Goal: Task Accomplishment & Management: Manage account settings

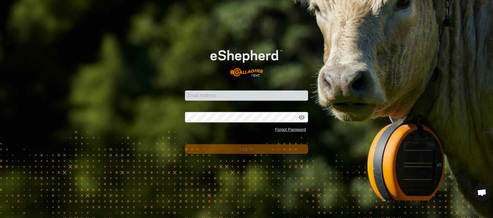
scroll to position [1373, 0]
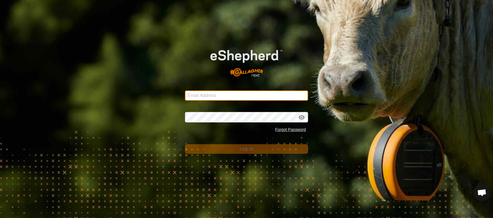
type input "[EMAIL_ADDRESS][DOMAIN_NAME]"
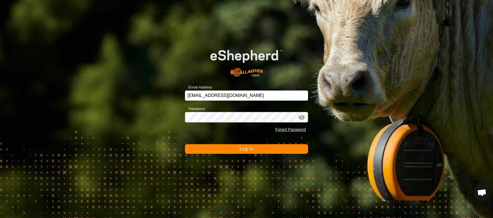
click at [274, 150] on button "Log In" at bounding box center [247, 149] width 124 height 10
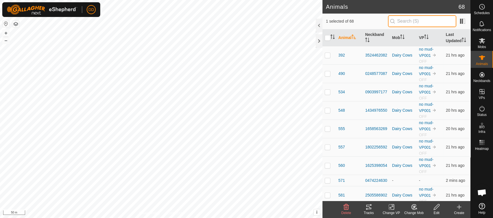
click at [400, 21] on input "text" at bounding box center [422, 21] width 68 height 12
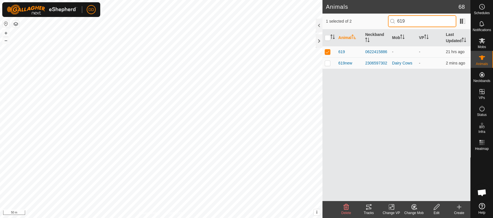
type input "619"
click at [438, 209] on icon at bounding box center [437, 206] width 7 height 7
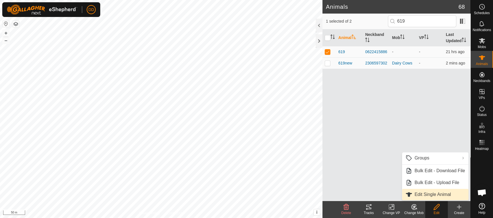
click at [438, 196] on link "Edit Single Animal" at bounding box center [435, 194] width 66 height 11
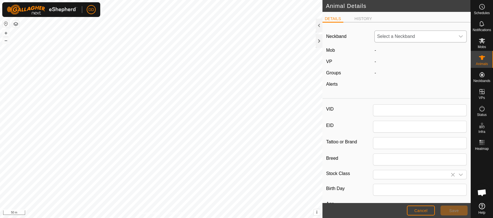
click at [427, 37] on span "Select a Neckband" at bounding box center [415, 36] width 81 height 11
type input "619"
type input "0"
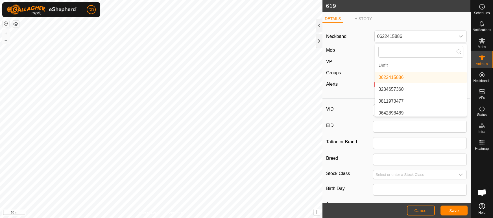
click at [358, 51] on div "Mob" at bounding box center [348, 50] width 48 height 7
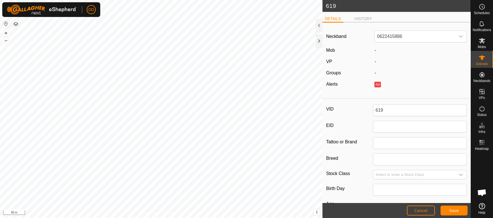
click at [383, 50] on div "-" at bounding box center [421, 50] width 97 height 7
click at [264, 105] on div "619 DETAILS HISTORY Neckband 0622415886 Mob - VP - Groups - Alerts Ad VID 619 E…" at bounding box center [235, 109] width 471 height 218
type input "620"
click at [458, 212] on span "Save" at bounding box center [455, 210] width 10 height 5
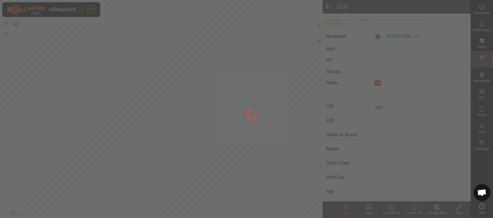
type input "-"
type input "0 kg"
type input "-"
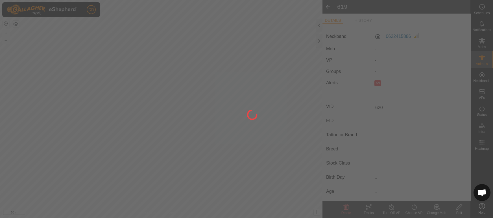
type input "-"
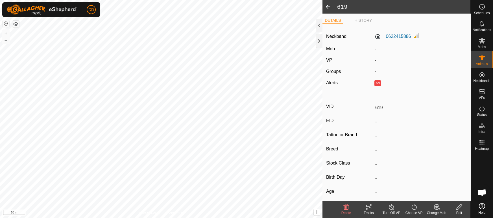
click at [436, 206] on icon at bounding box center [437, 206] width 4 height 3
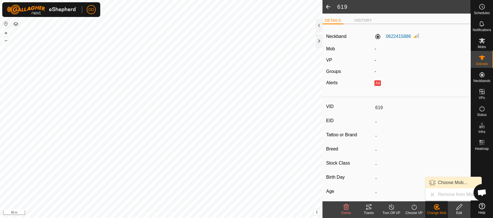
click at [442, 185] on link "Choose Mob..." at bounding box center [454, 182] width 56 height 11
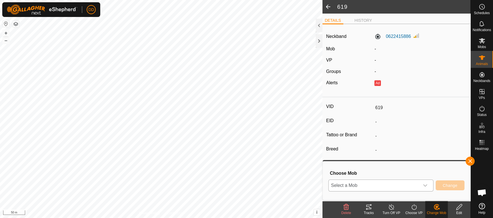
click at [396, 181] on span "Select a Mob" at bounding box center [374, 185] width 91 height 11
click at [360, 172] on li "Dairy Cows" at bounding box center [381, 173] width 105 height 14
click at [451, 185] on span "Change" at bounding box center [450, 185] width 15 height 5
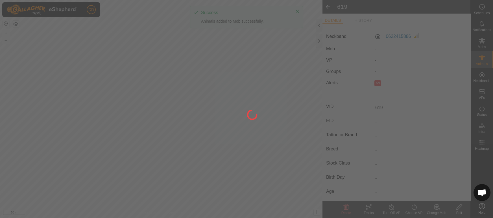
type input "620"
